Goal: Information Seeking & Learning: Learn about a topic

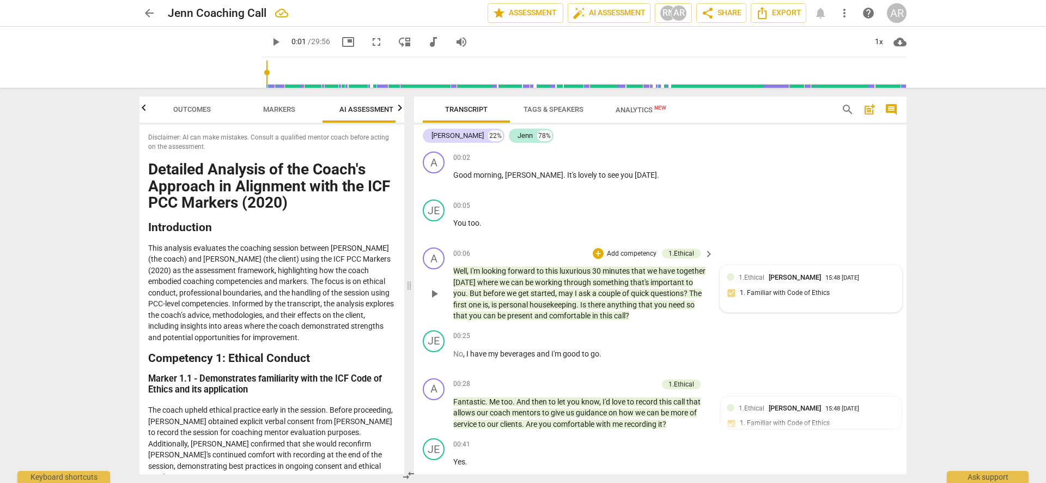
scroll to position [2248, 0]
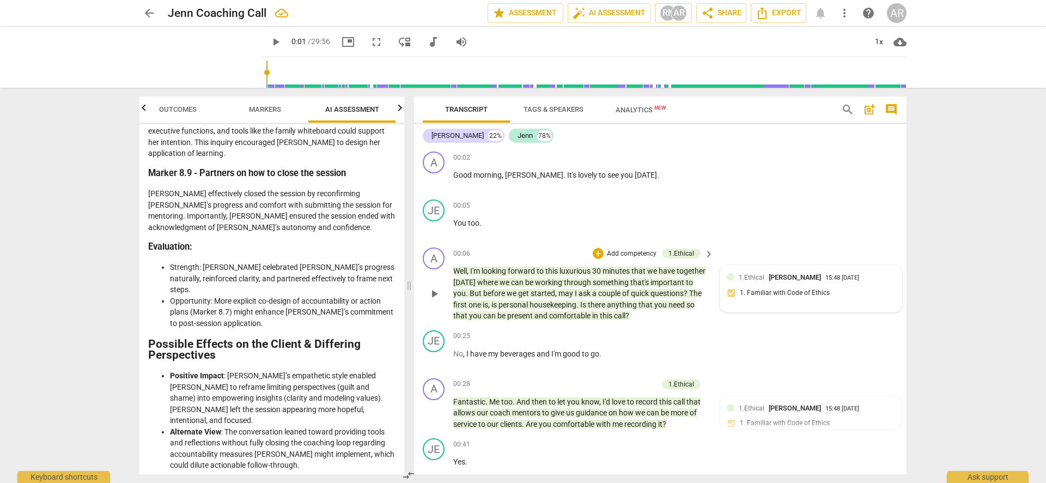
click at [761, 289] on div "1.Ethical [PERSON_NAME] 15:48 [DATE] 1. Familiar with Code of Ethics" at bounding box center [811, 288] width 168 height 33
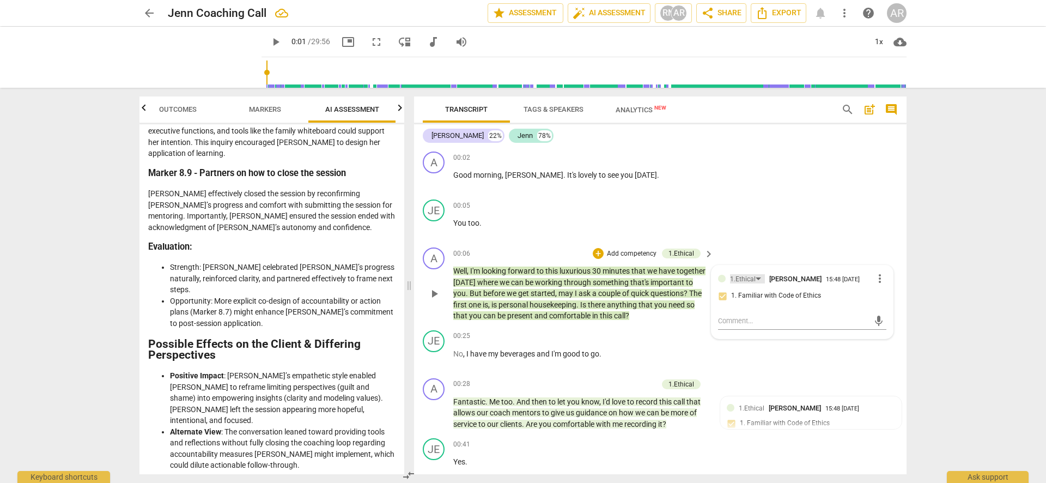
click at [755, 277] on div "1.Ethical" at bounding box center [747, 278] width 35 height 9
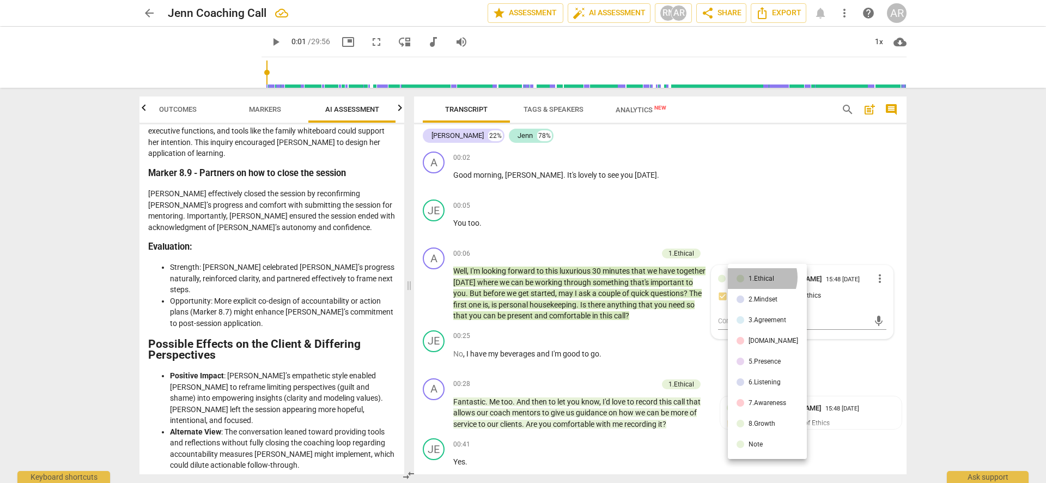
click at [757, 277] on div "1.Ethical" at bounding box center [762, 278] width 26 height 7
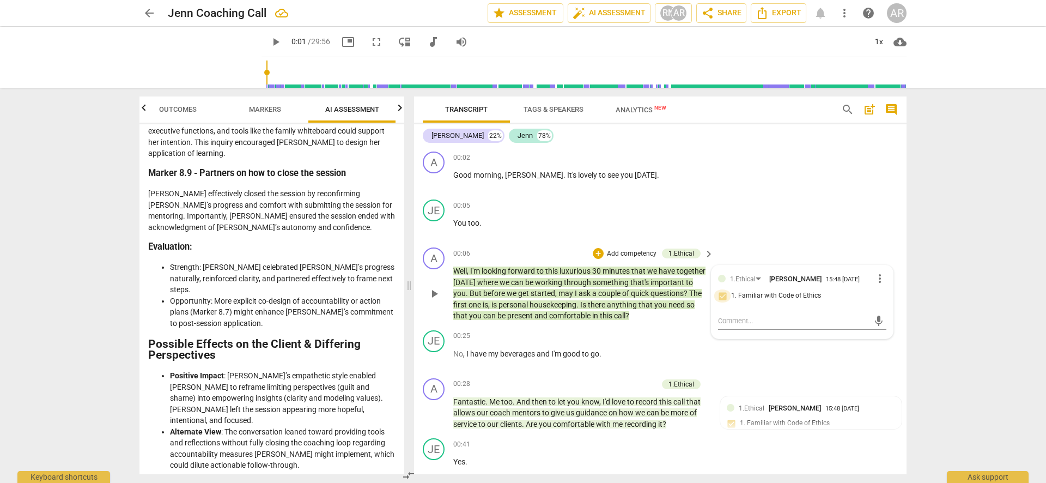
drag, startPoint x: 719, startPoint y: 295, endPoint x: 757, endPoint y: 297, distance: 37.6
click at [719, 295] on input "1. Familiar with Code of Ethics" at bounding box center [722, 295] width 17 height 13
click at [771, 295] on span "1. Familiar with Code of Ethics" at bounding box center [776, 296] width 90 height 10
click at [731, 295] on input "1. Familiar with Code of Ethics" at bounding box center [722, 295] width 17 height 13
click at [720, 295] on input "1. Familiar with Code of Ethics" at bounding box center [722, 295] width 17 height 13
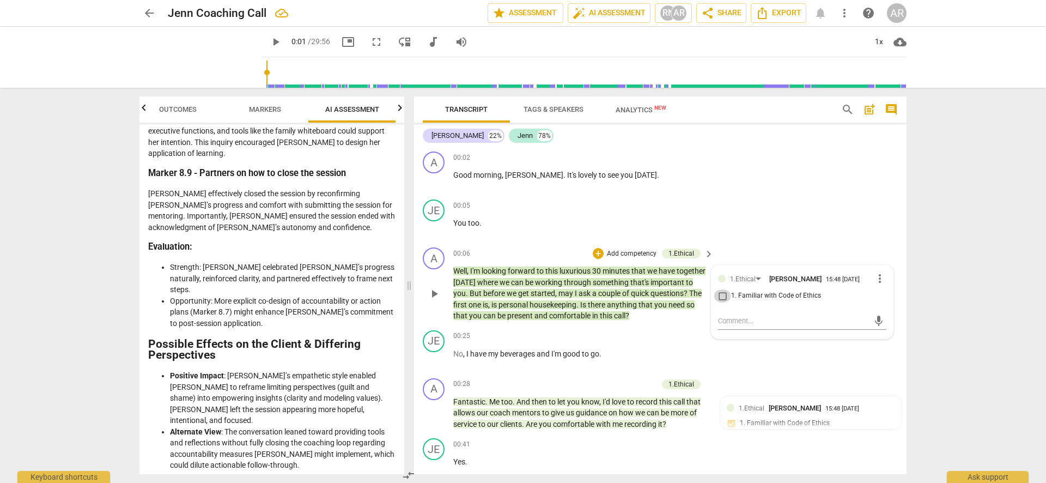
checkbox input "true"
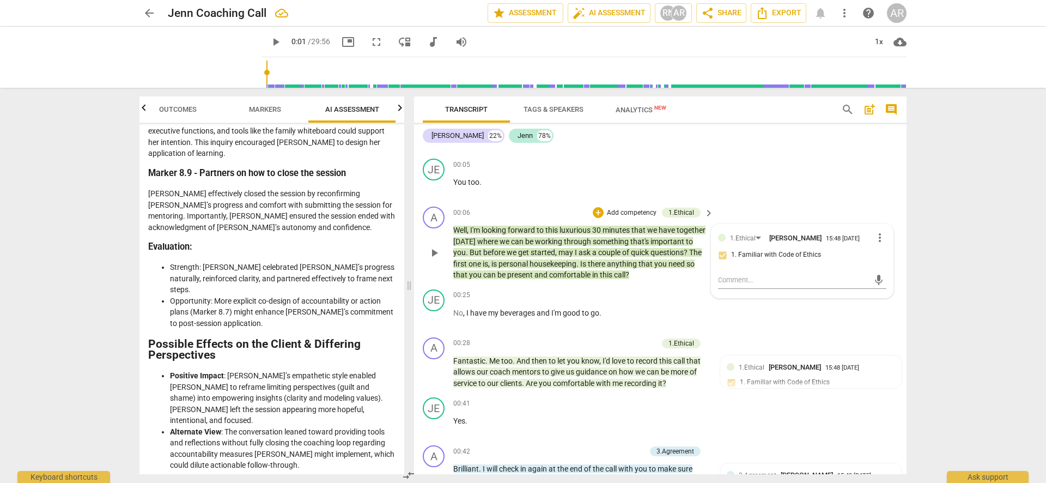
scroll to position [53, 0]
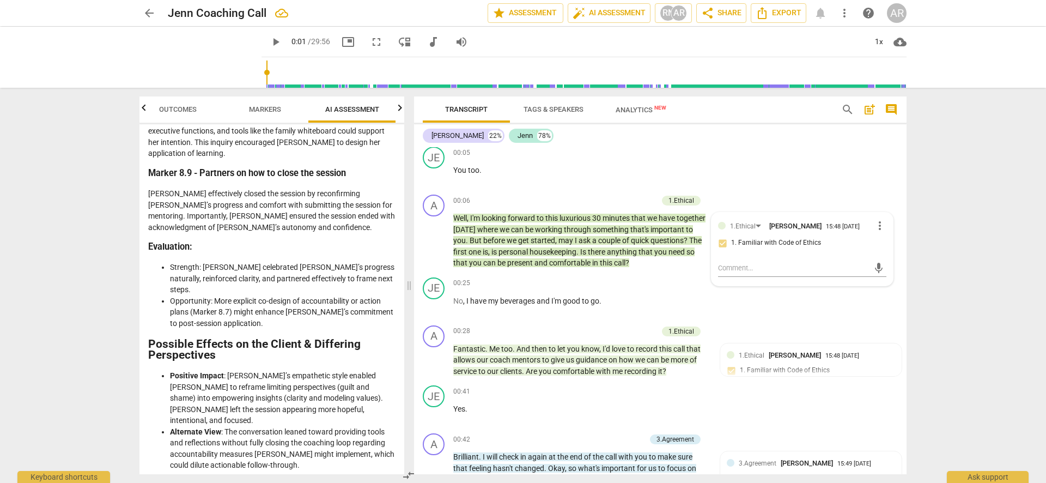
type input "2"
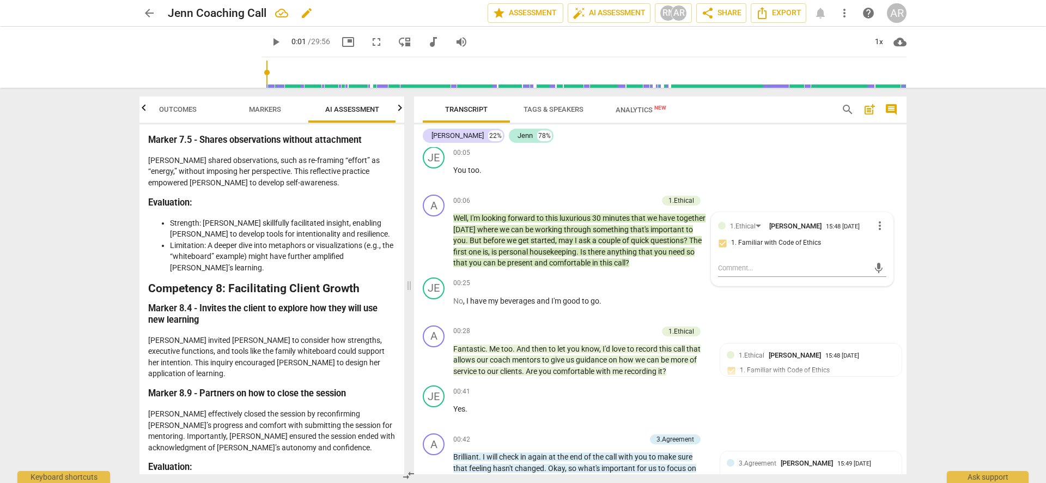
scroll to position [2021, 0]
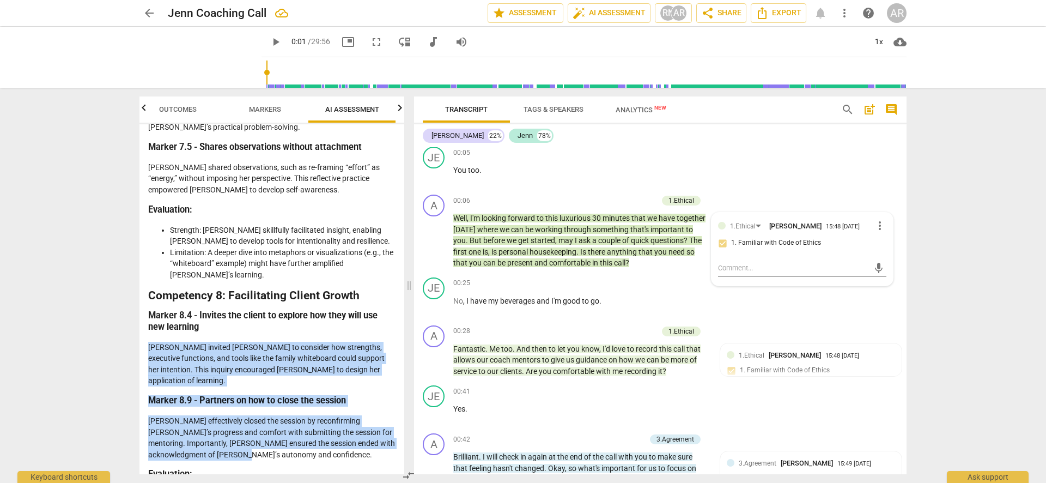
drag, startPoint x: 148, startPoint y: 234, endPoint x: 326, endPoint y: 308, distance: 192.7
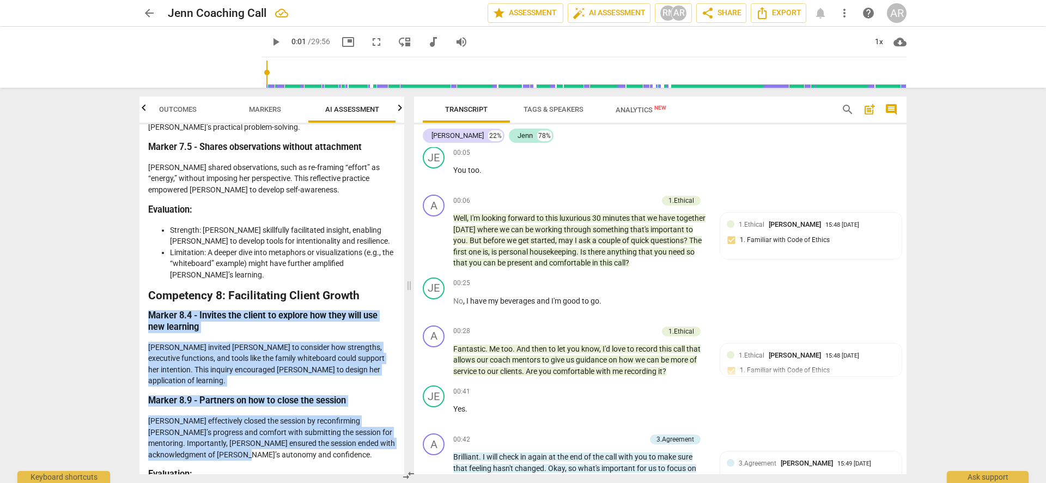
drag, startPoint x: 158, startPoint y: 211, endPoint x: 305, endPoint y: 334, distance: 192.3
copy div "Marker 8.4 - Invites the client to explore how they will use new learning [PERS…"
